Goal: Task Accomplishment & Management: Complete application form

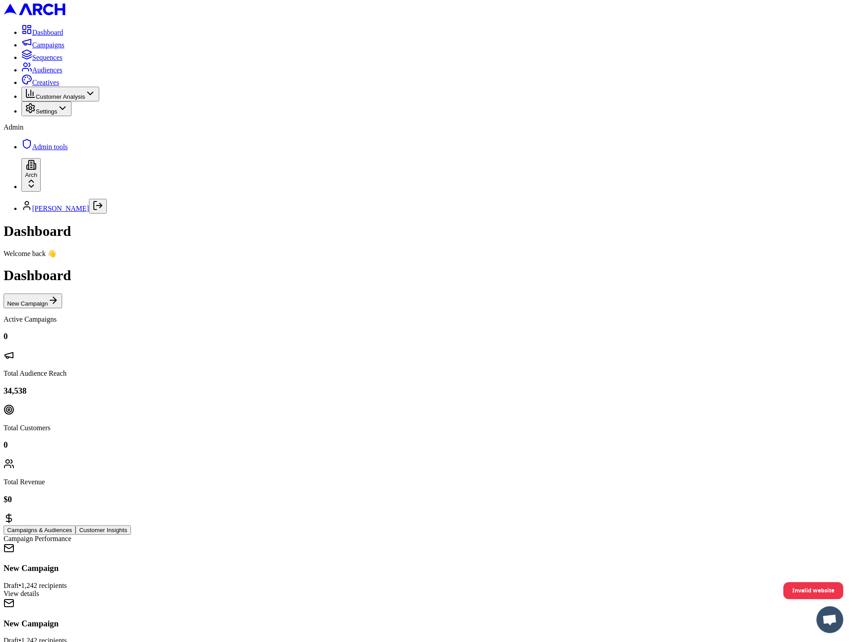
click at [36, 115] on span "Settings" at bounding box center [46, 111] width 21 height 7
click at [57, 115] on span "Settings" at bounding box center [46, 111] width 21 height 7
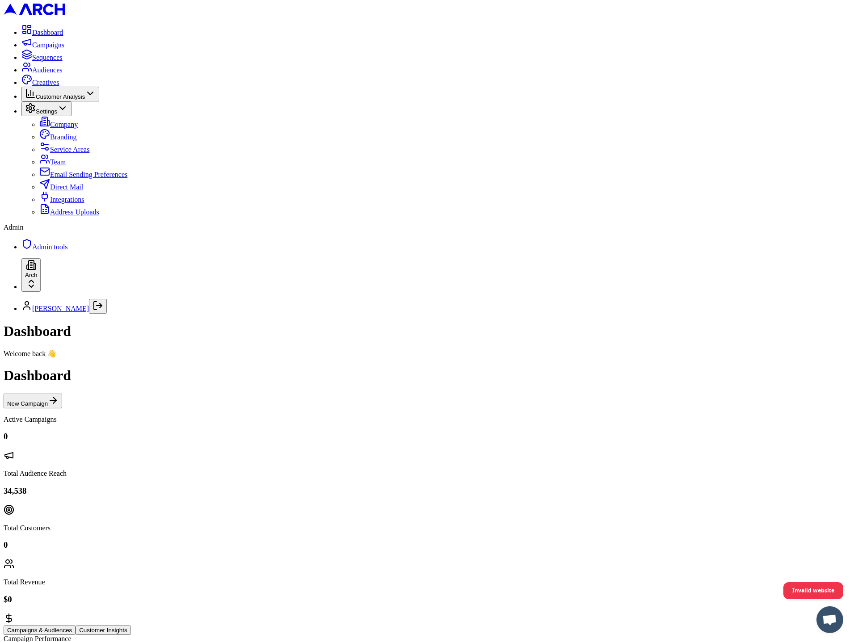
click at [82, 216] on span "Address Uploads" at bounding box center [74, 212] width 49 height 8
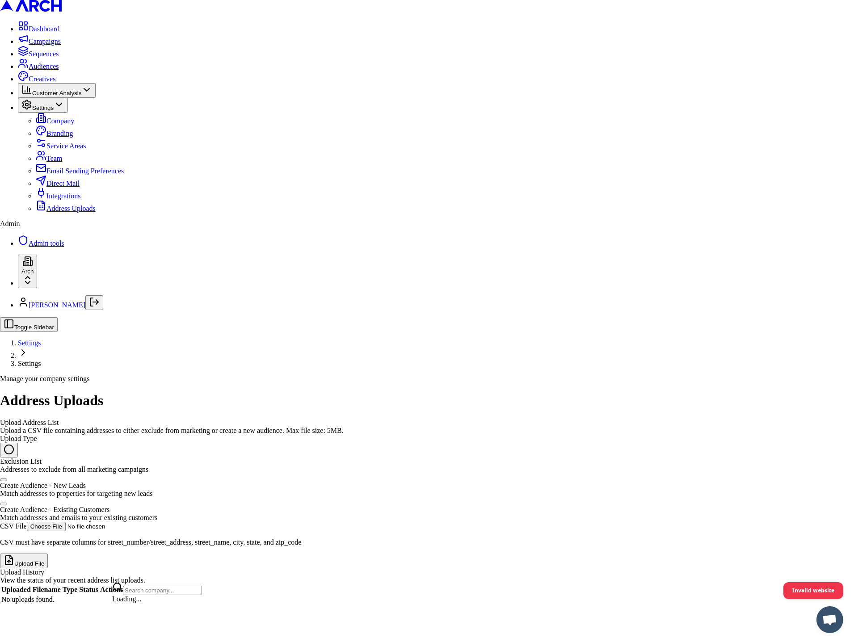
click at [78, 612] on html "Dashboard Campaigns Sequences Audiences Creatives Customer Analysis Settings Co…" at bounding box center [427, 306] width 854 height 612
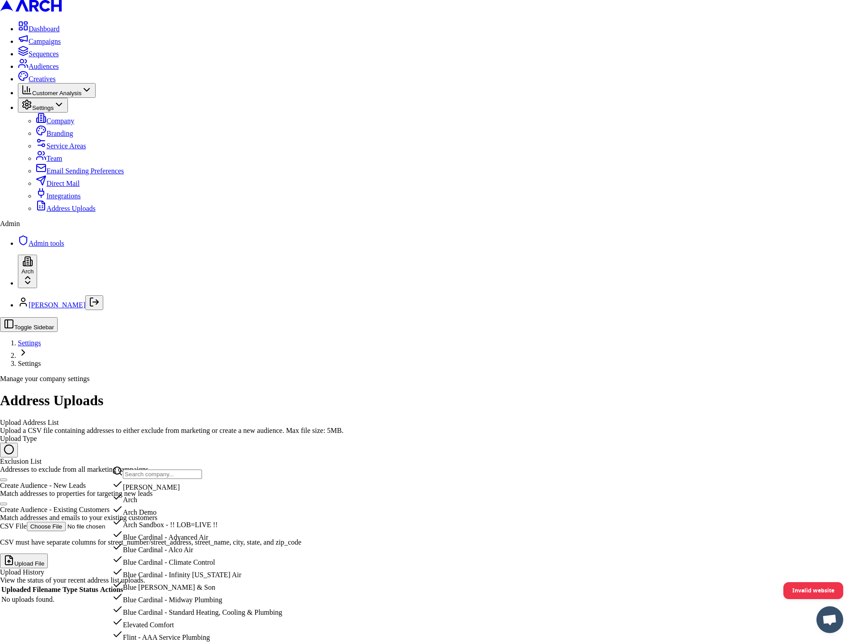
click at [160, 479] on input "text" at bounding box center [162, 474] width 79 height 9
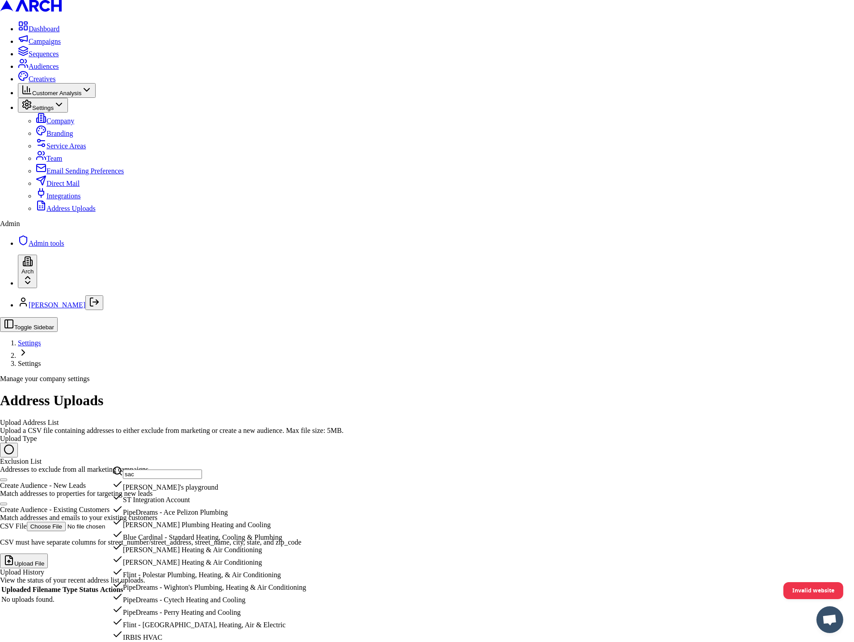
type input "sac"
click at [160, 492] on div "[PERSON_NAME]'s playground" at bounding box center [209, 485] width 194 height 13
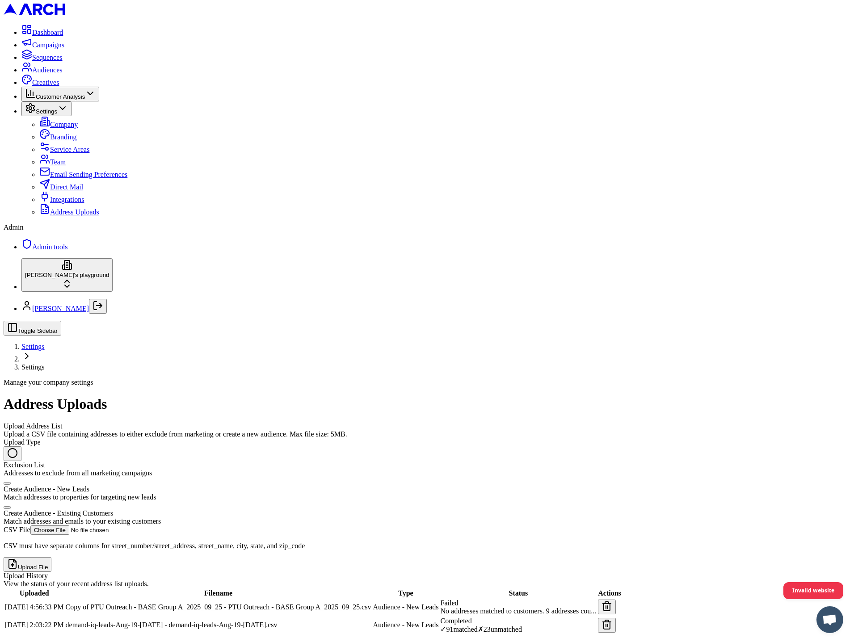
click at [51, 557] on button "Upload File" at bounding box center [28, 564] width 48 height 15
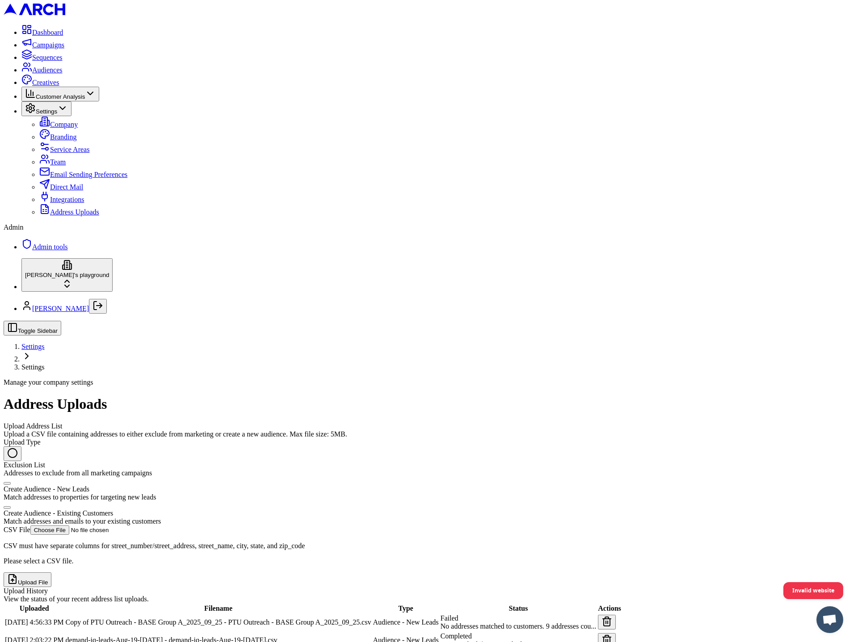
click at [185, 509] on div "Create Audience - Existing Customers" at bounding box center [427, 513] width 847 height 8
click at [11, 506] on button "Create Audience - Existing Customers Match addresses and emails to your existin…" at bounding box center [7, 507] width 7 height 3
radio input "false"
radio input "true"
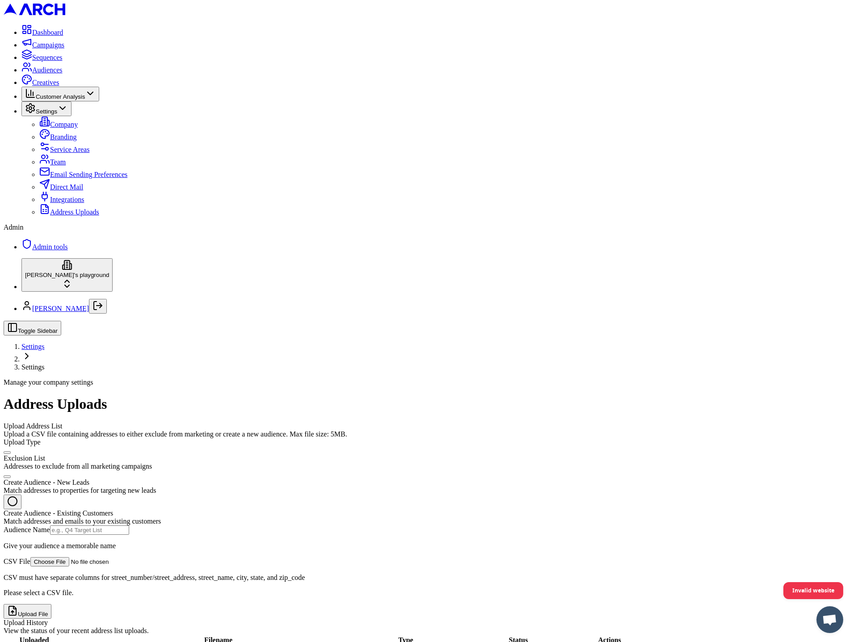
click at [143, 557] on input "CSV File" at bounding box center [86, 561] width 113 height 9
type input "C:\fakepath\Copy of PTU Outreach - BASE Group A_2025_09_25 - PTU Outreach - BAS…"
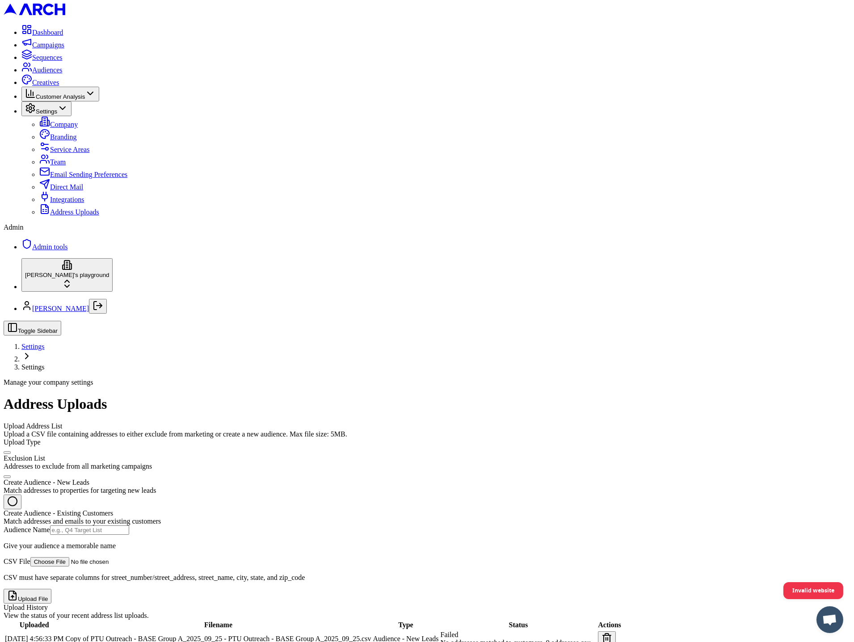
click at [216, 517] on div "Match addresses and emails to your existing customers" at bounding box center [427, 521] width 847 height 8
click at [21, 495] on button "Create Audience - Existing Customers Match addresses and emails to your existin…" at bounding box center [13, 502] width 18 height 15
click at [129, 525] on input "Audience Name" at bounding box center [89, 529] width 79 height 9
type input "pls2"
click at [51, 589] on button "Upload File" at bounding box center [28, 596] width 48 height 15
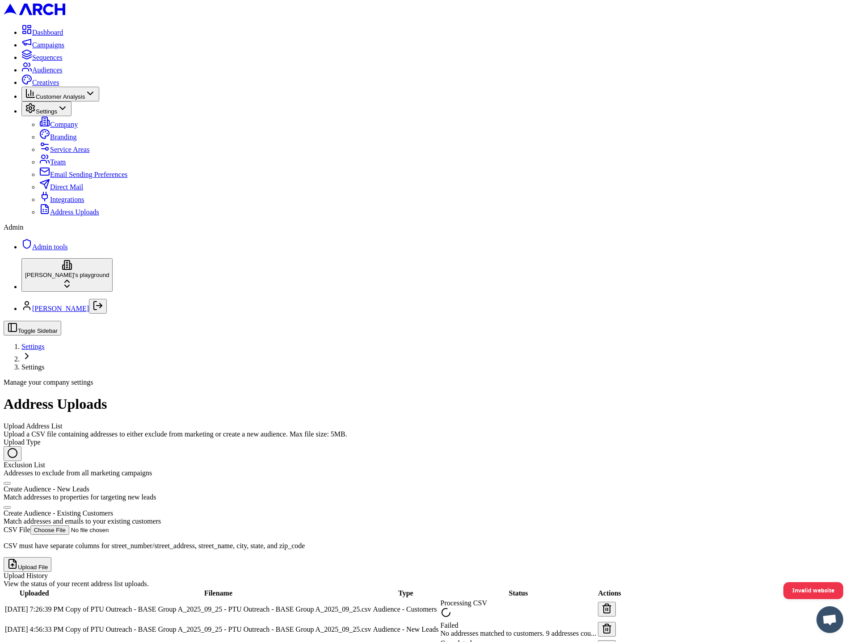
click at [616, 602] on button "button" at bounding box center [607, 609] width 18 height 15
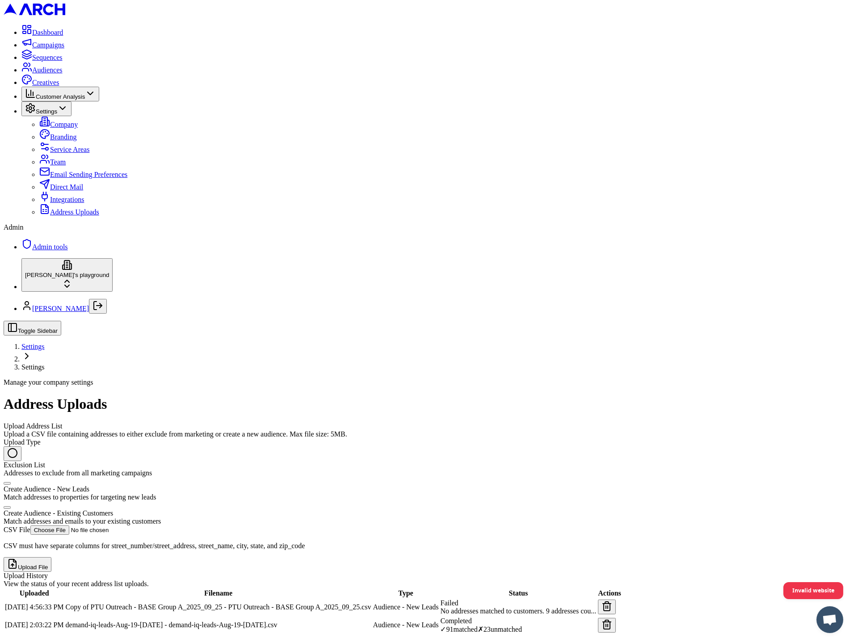
click at [179, 509] on div "Create Audience - Existing Customers" at bounding box center [427, 513] width 847 height 8
click at [11, 506] on button "Create Audience - Existing Customers Match addresses and emails to your existin…" at bounding box center [7, 507] width 7 height 3
radio input "false"
radio input "true"
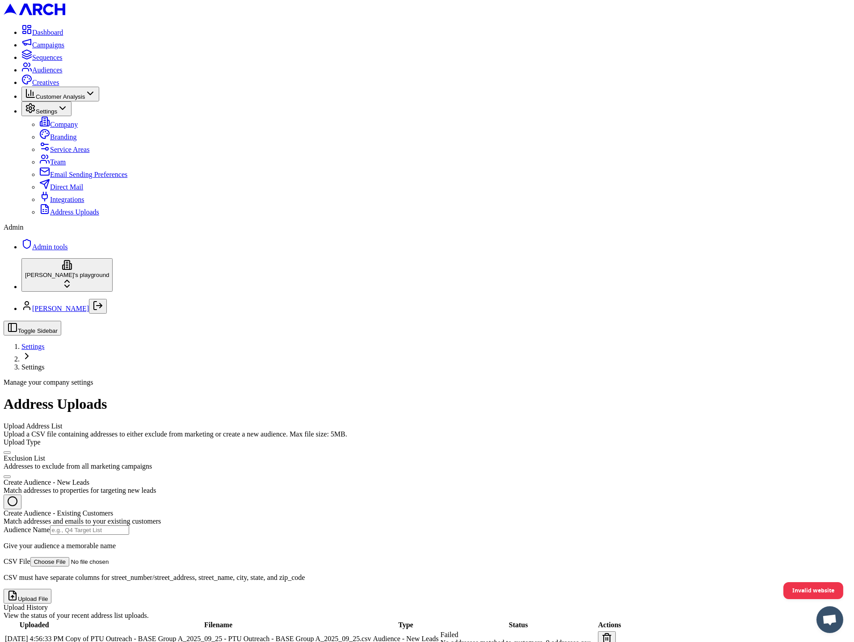
click at [129, 525] on input "Audience Name" at bounding box center [89, 529] width 79 height 9
type input "pls4"
click at [143, 557] on input "CSV File" at bounding box center [86, 561] width 113 height 9
type input "C:\fakepath\Copy of PTU Outreach - BASE Group A_2025_09_25 - PTU Outreach - BAS…"
click at [51, 589] on button "Upload File" at bounding box center [28, 596] width 48 height 15
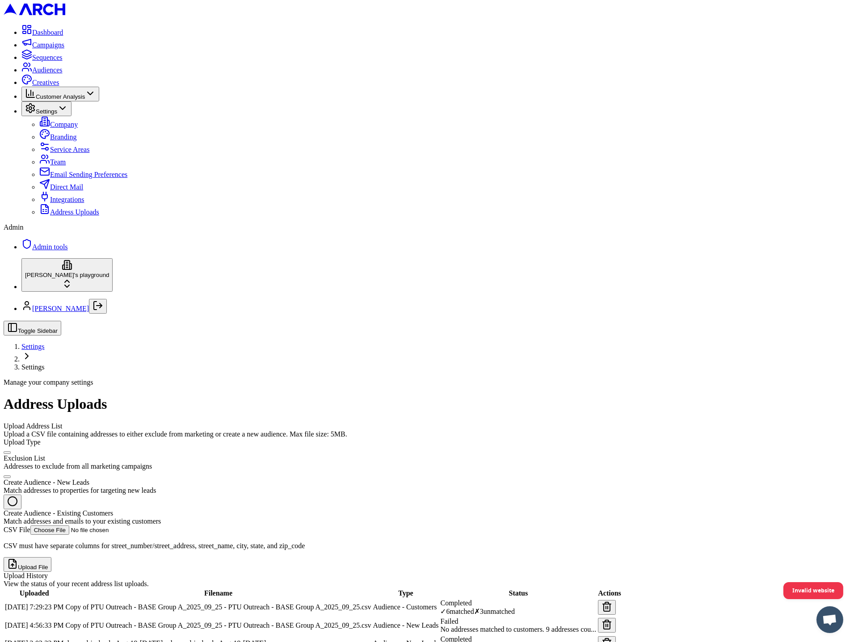
click at [62, 74] on span "Audiences" at bounding box center [47, 70] width 30 height 8
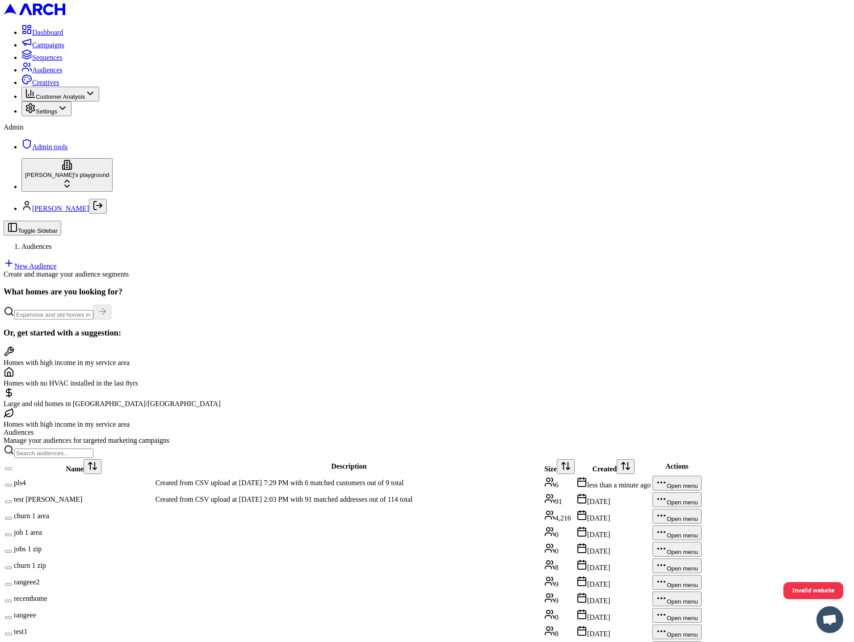
click at [154, 475] on td "pls4" at bounding box center [83, 483] width 141 height 16
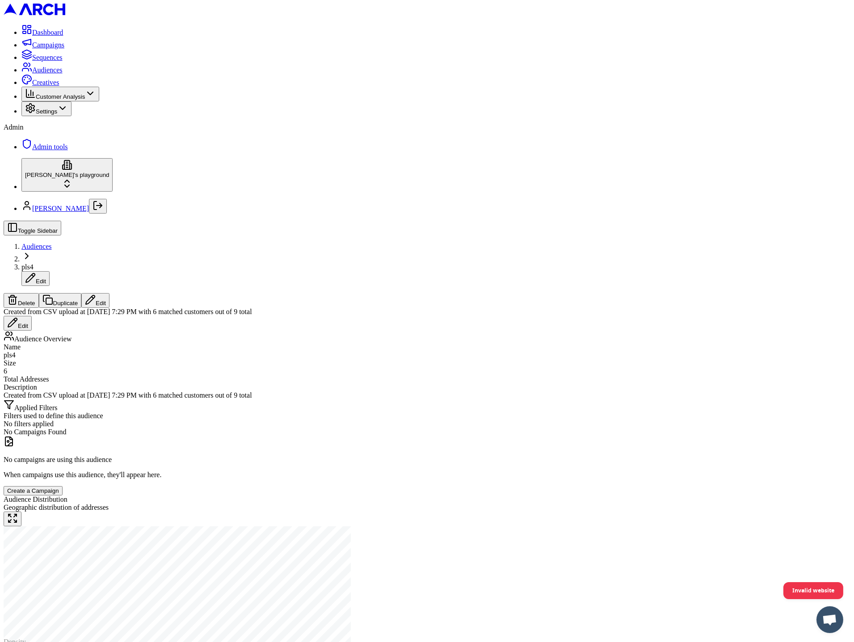
click at [467, 399] on div "Applied Filters Filters used to define this audience No filters applied No Camp…" at bounding box center [427, 447] width 847 height 96
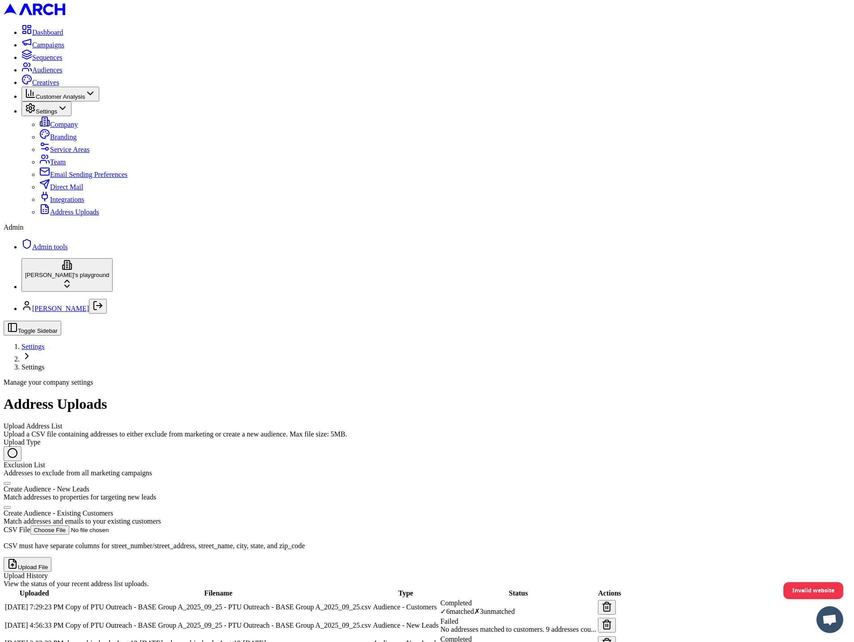
click at [58, 74] on span "Audiences" at bounding box center [47, 70] width 30 height 8
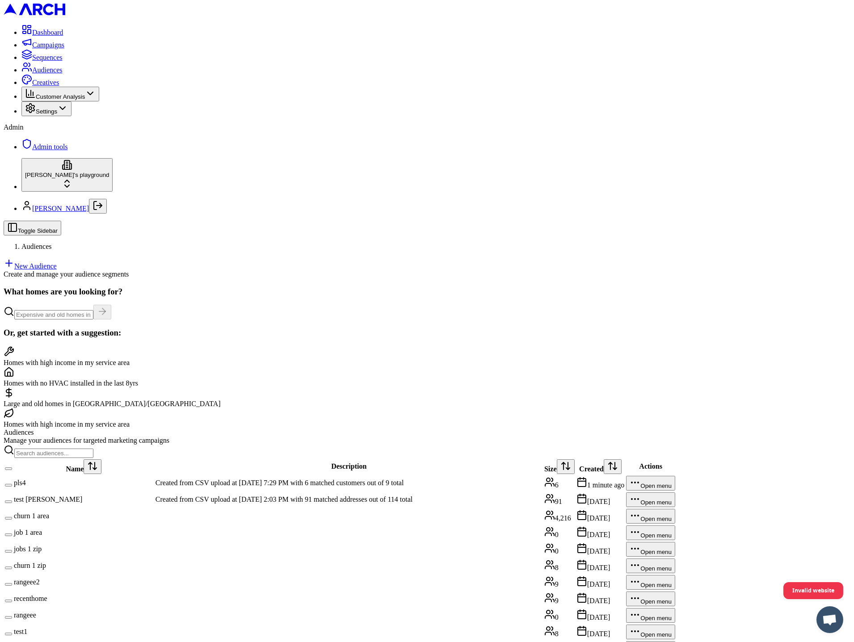
click at [154, 475] on td "pls4" at bounding box center [83, 483] width 141 height 16
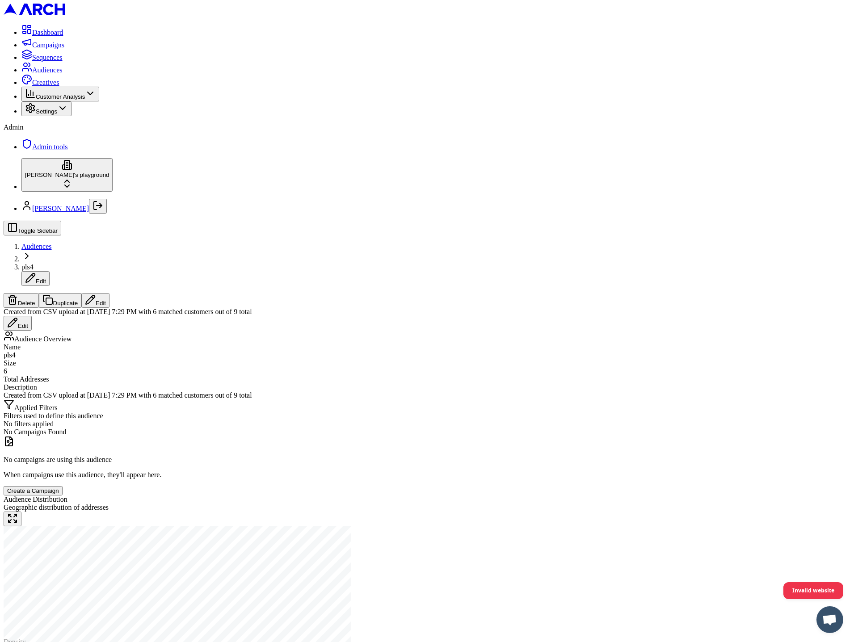
click at [45, 74] on span "Audiences" at bounding box center [47, 70] width 30 height 8
